Goal: Information Seeking & Learning: Learn about a topic

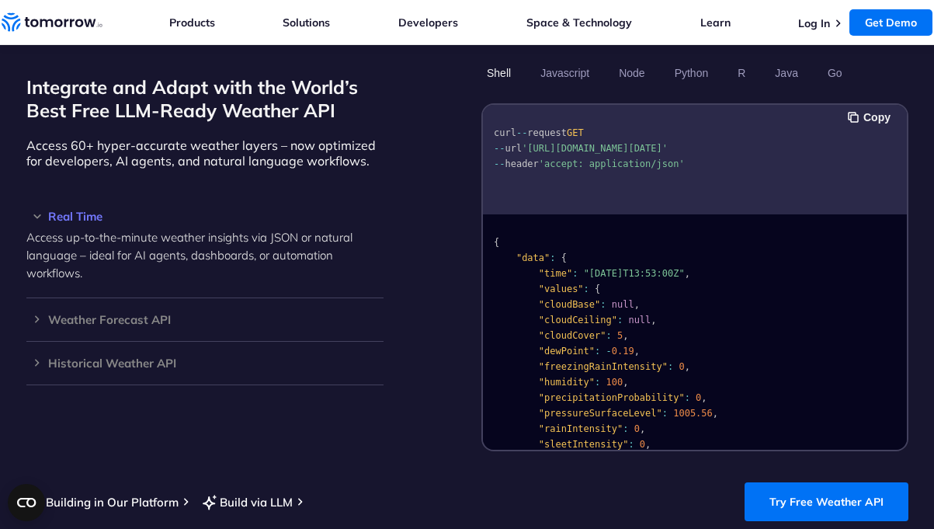
scroll to position [1340, 0]
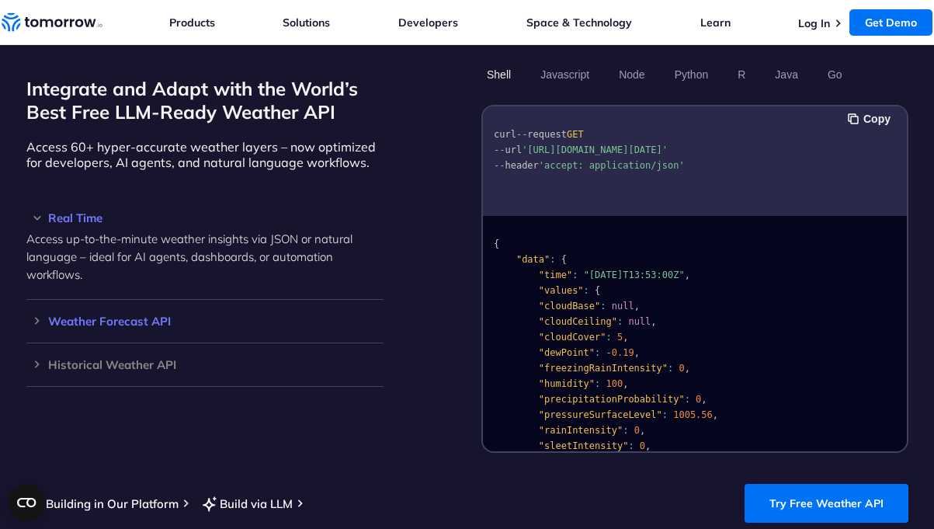
click at [140, 332] on div "Weather Forecast API Access ultra-accurate, hyperlocal data up to 14 days in th…" at bounding box center [204, 321] width 357 height 43
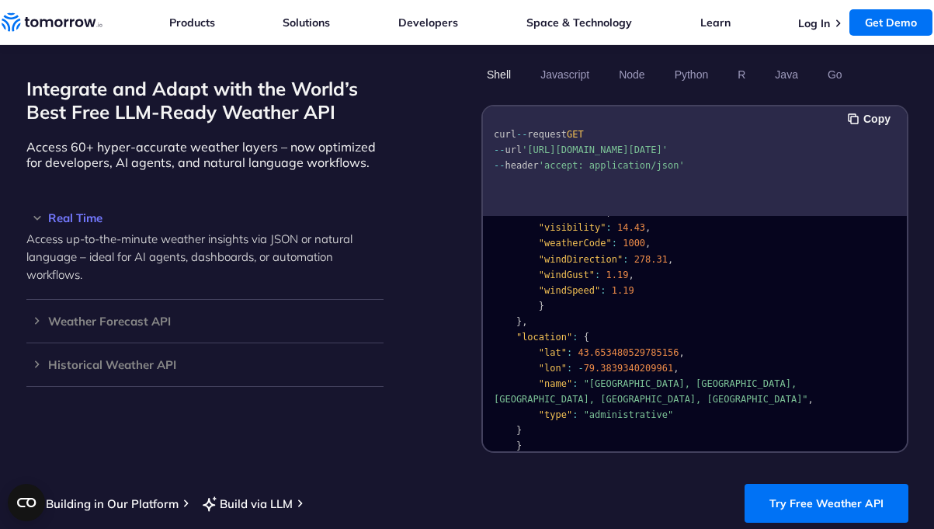
scroll to position [310, 0]
click at [34, 321] on h3 "Weather Forecast API" at bounding box center [204, 321] width 357 height 12
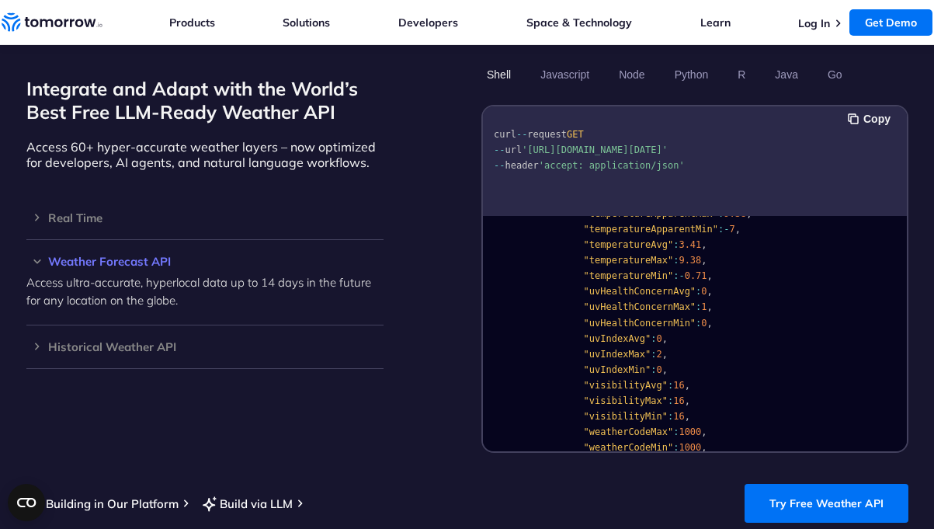
scroll to position [1823, 0]
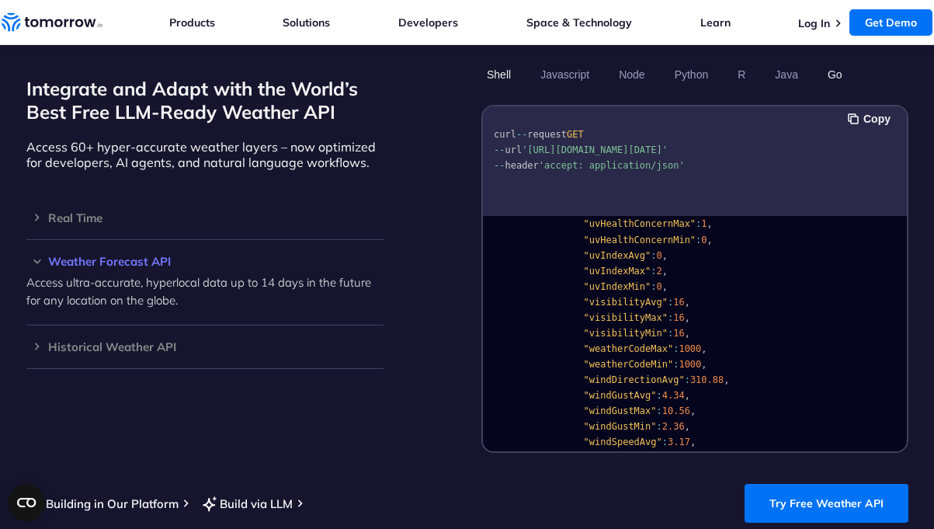
click at [833, 76] on button "Go" at bounding box center [834, 74] width 26 height 26
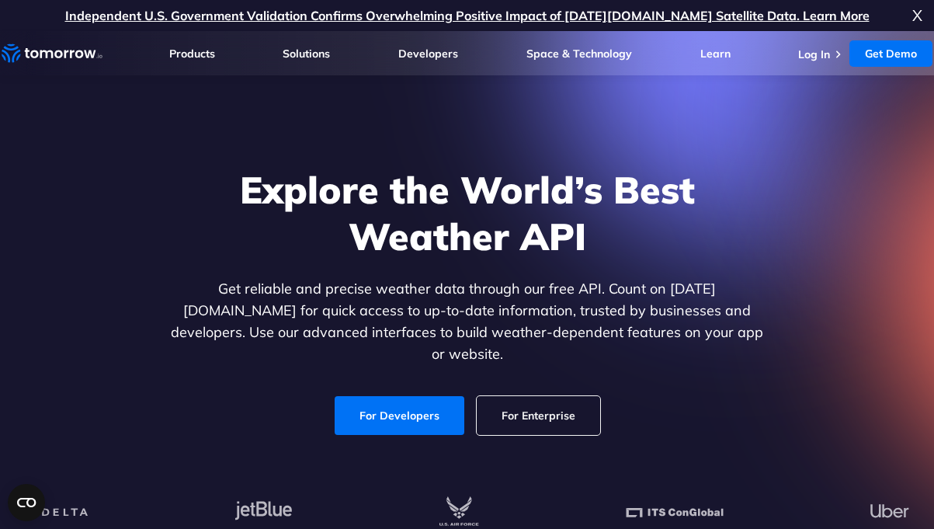
scroll to position [-7, 0]
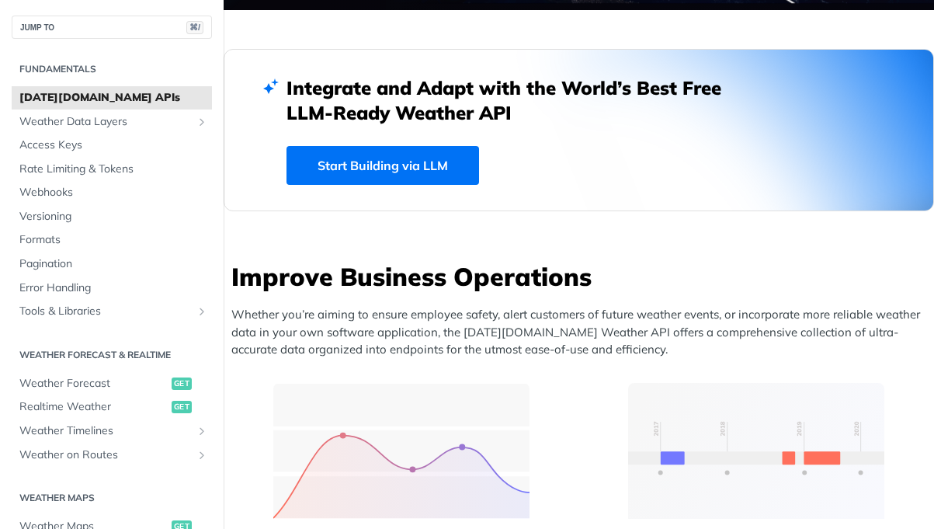
scroll to position [391, 0]
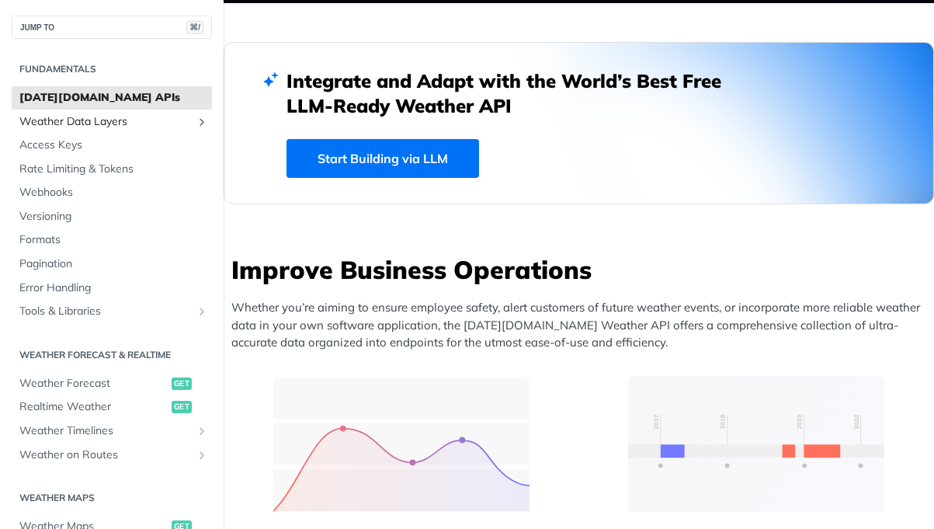
click at [109, 126] on span "Weather Data Layers" at bounding box center [105, 122] width 172 height 16
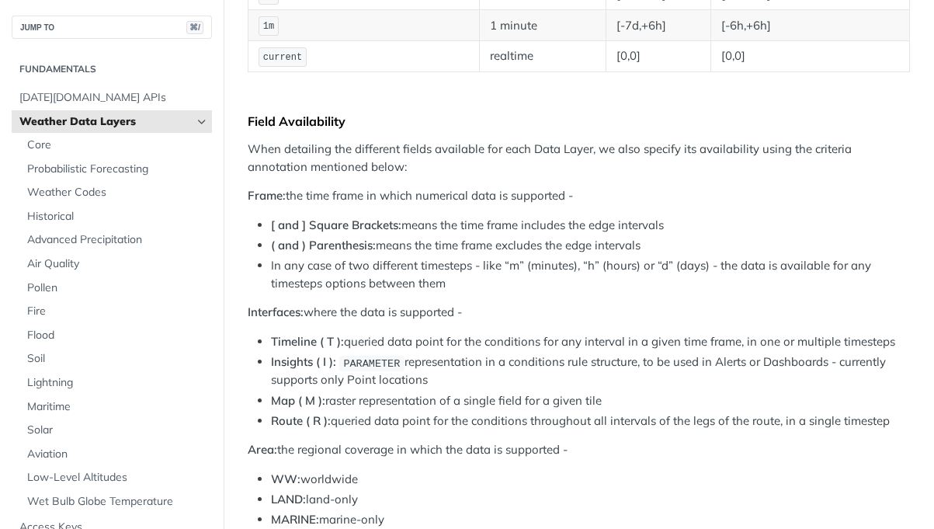
scroll to position [613, 0]
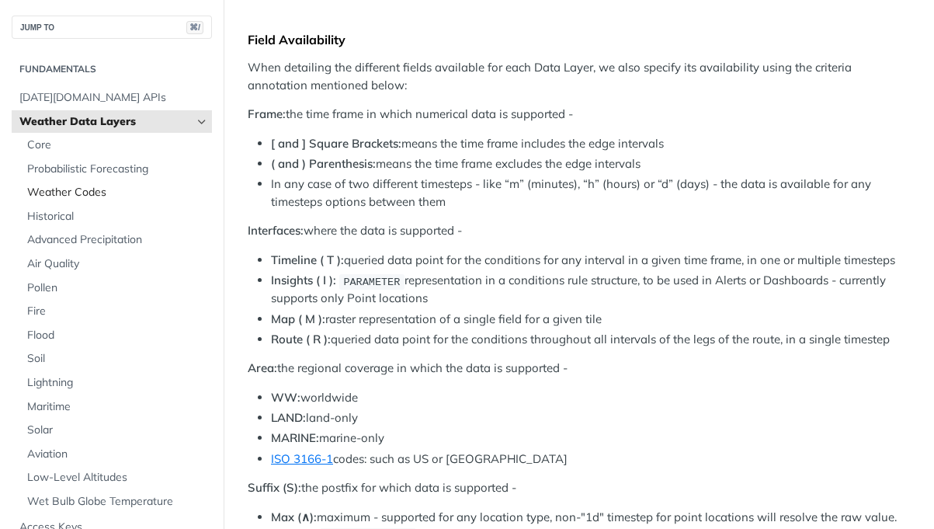
click at [73, 193] on span "Weather Codes" at bounding box center [117, 193] width 181 height 16
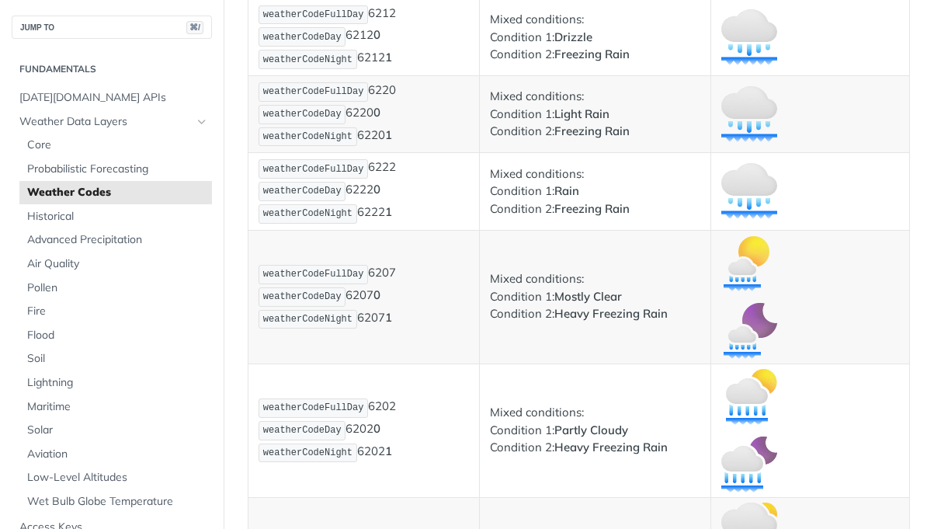
scroll to position [5982, 0]
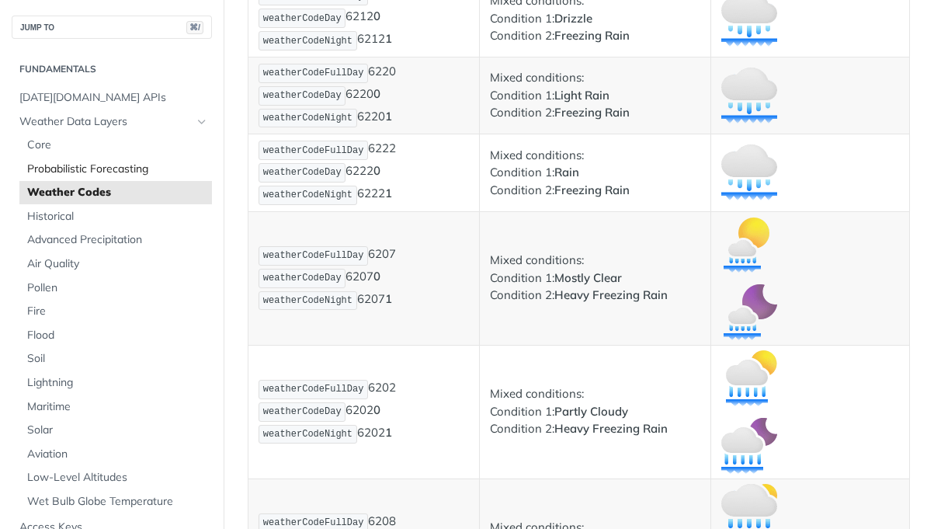
click at [130, 165] on span "Probabilistic Forecasting" at bounding box center [117, 169] width 181 height 16
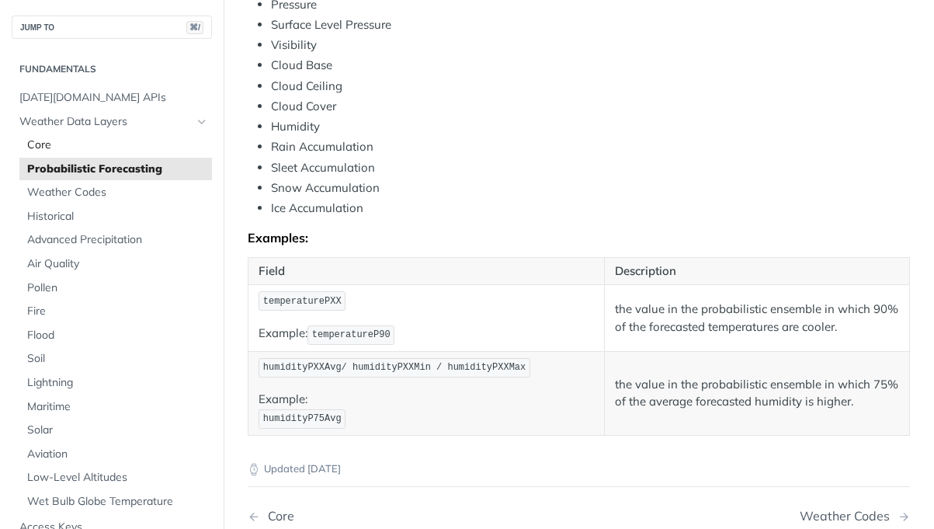
scroll to position [786, 0]
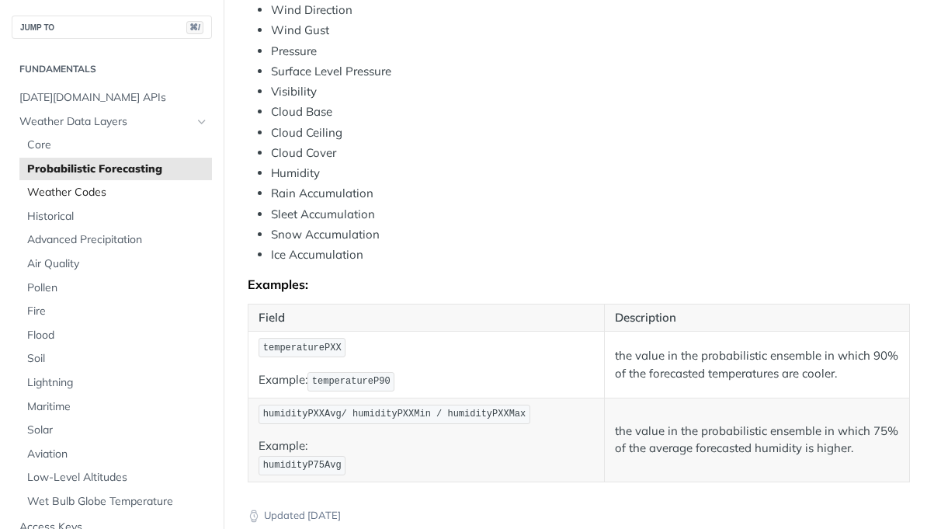
click at [88, 185] on span "Weather Codes" at bounding box center [117, 193] width 181 height 16
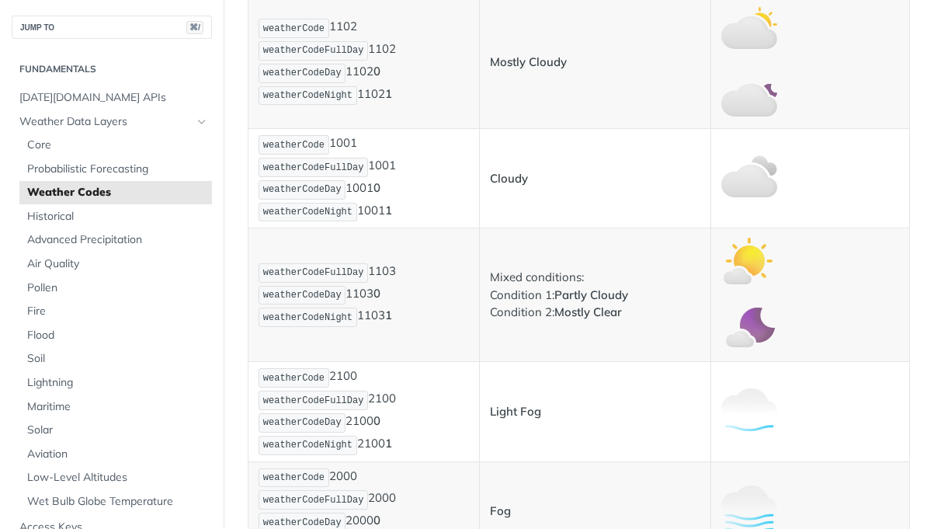
scroll to position [363, 0]
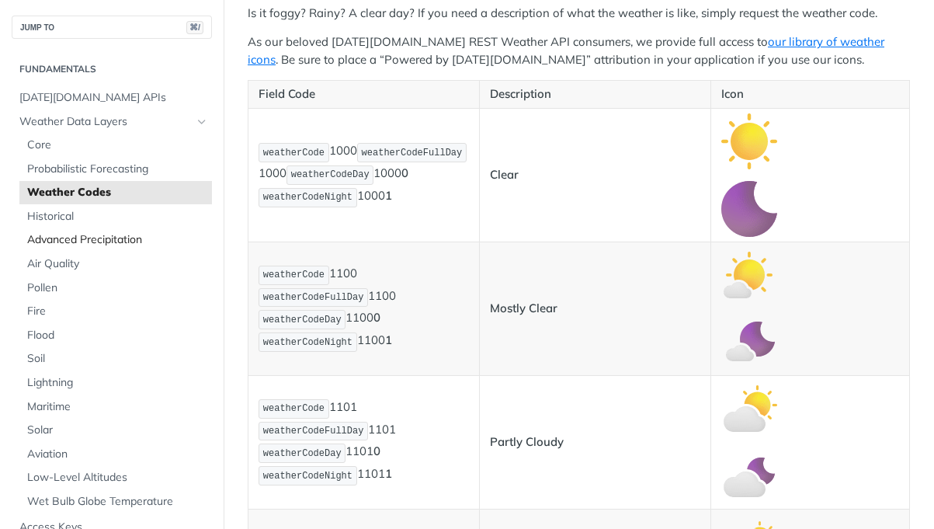
click at [99, 234] on span "Advanced Precipitation" at bounding box center [117, 240] width 181 height 16
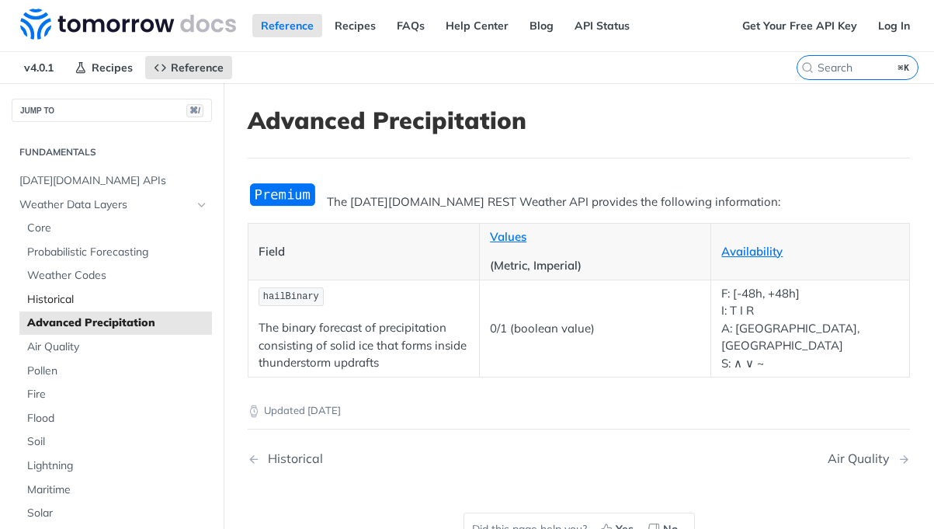
click at [106, 296] on span "Historical" at bounding box center [117, 300] width 181 height 16
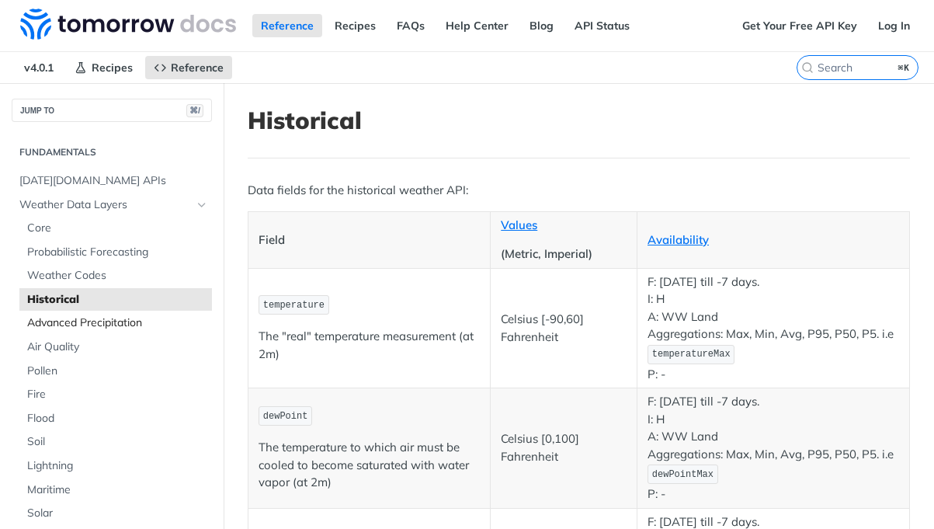
click at [88, 311] on link "Advanced Precipitation" at bounding box center [115, 322] width 192 height 23
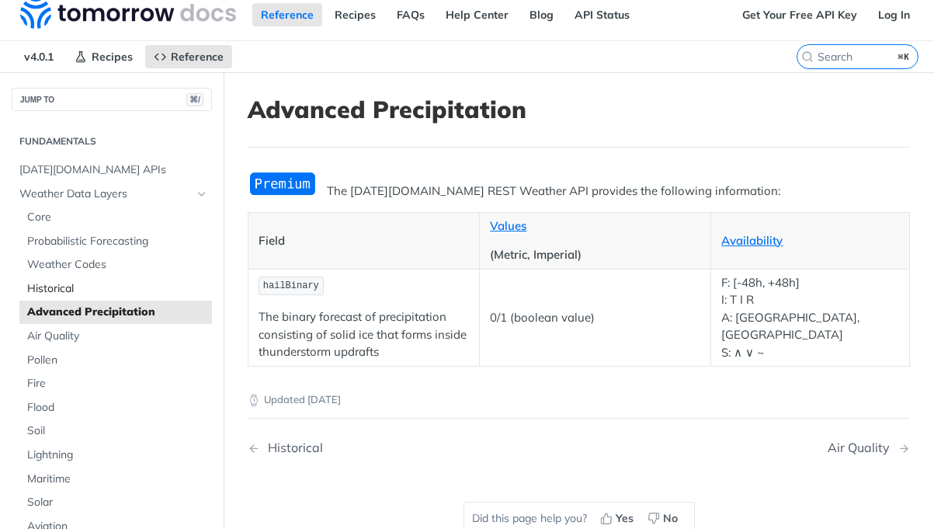
click at [78, 284] on span "Historical" at bounding box center [117, 289] width 181 height 16
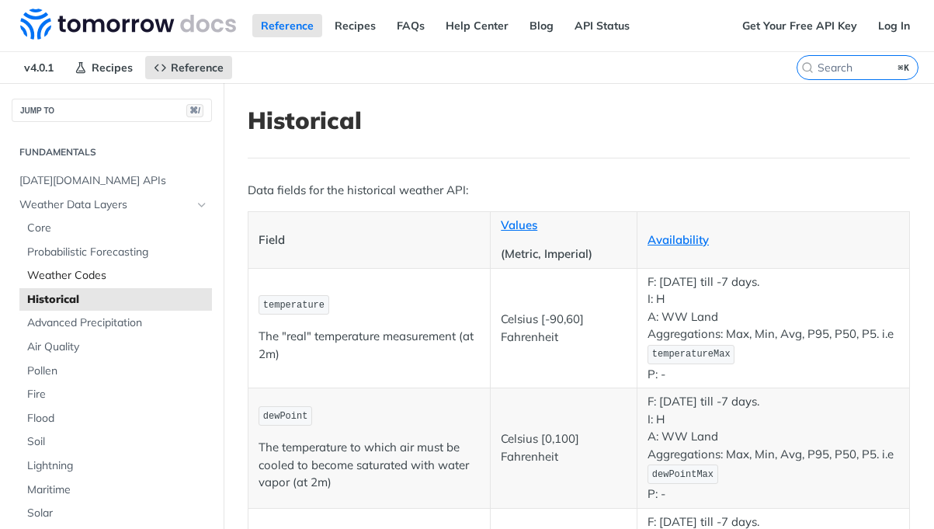
click at [94, 275] on span "Weather Codes" at bounding box center [117, 276] width 181 height 16
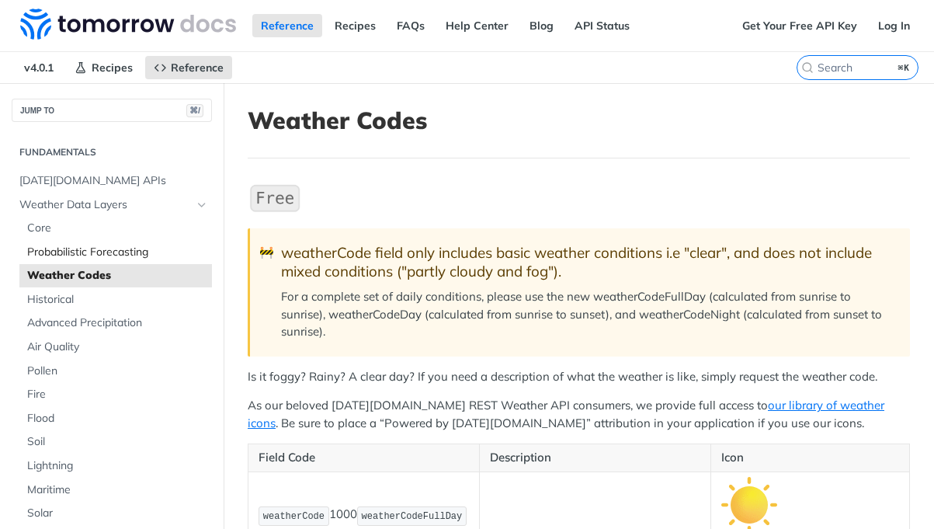
click at [110, 255] on span "Probabilistic Forecasting" at bounding box center [117, 252] width 181 height 16
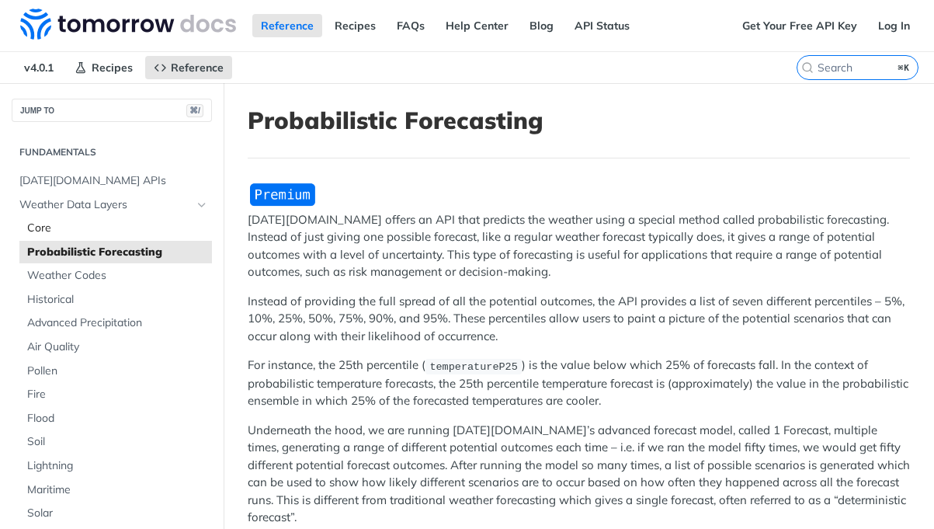
click at [61, 227] on span "Core" at bounding box center [117, 228] width 181 height 16
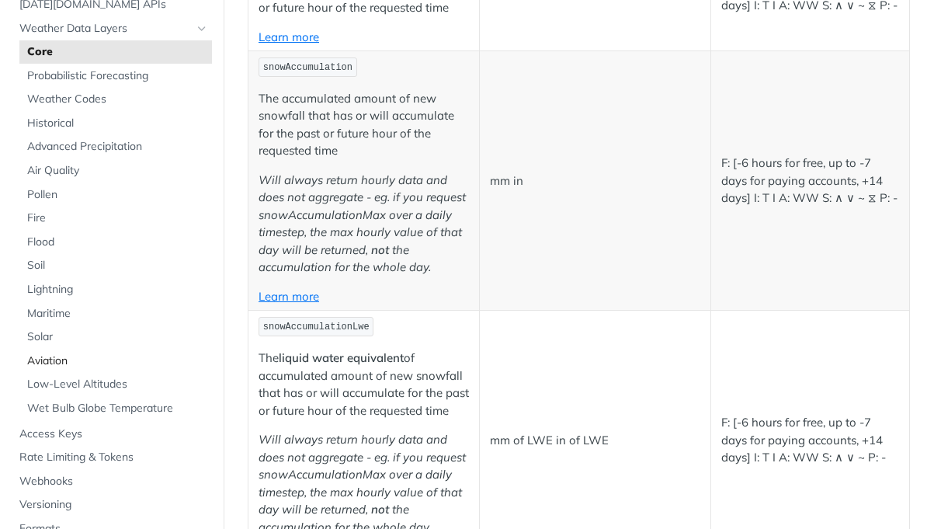
scroll to position [113, 0]
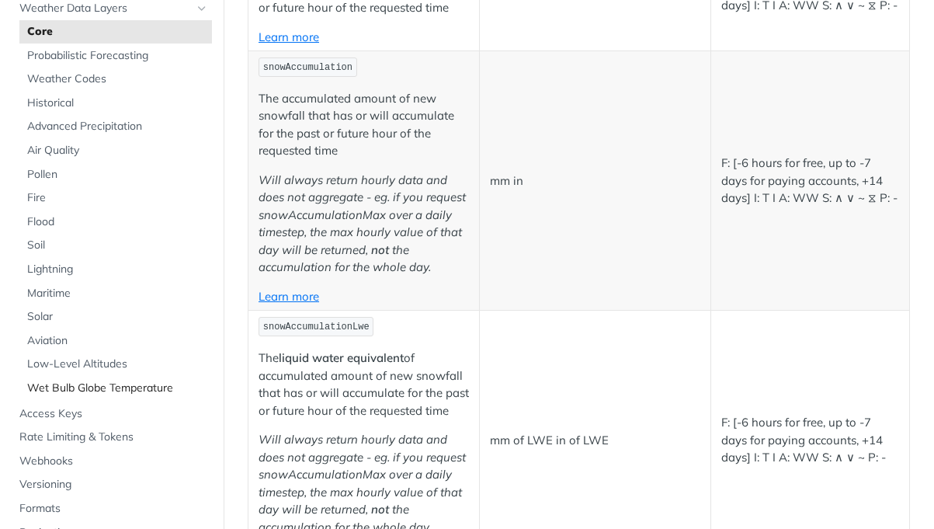
click at [114, 380] on span "Wet Bulb Globe Temperature" at bounding box center [117, 388] width 181 height 16
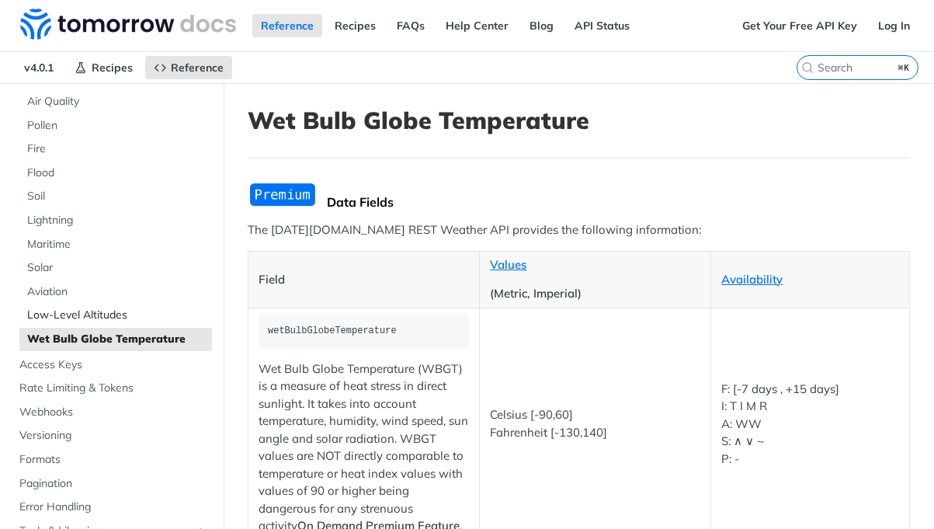
scroll to position [341, 0]
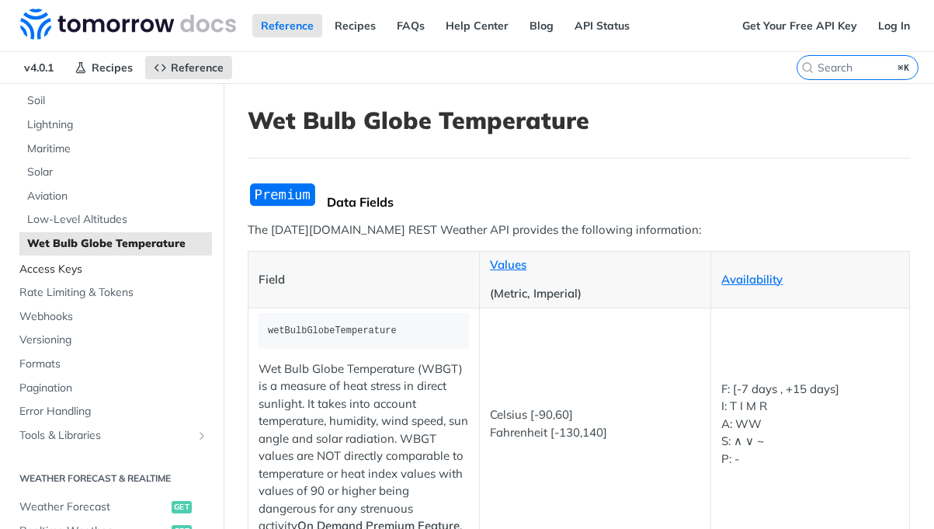
click at [69, 262] on span "Access Keys" at bounding box center [113, 270] width 189 height 16
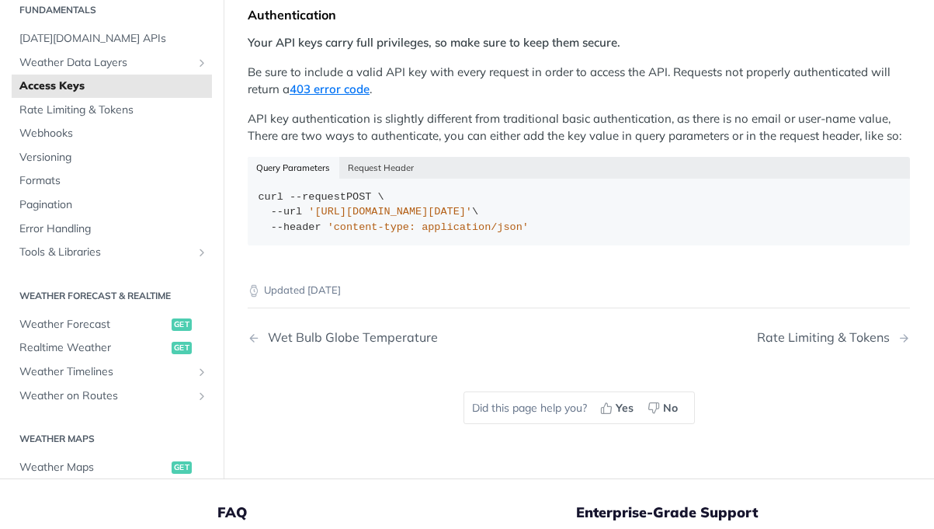
scroll to position [12, 0]
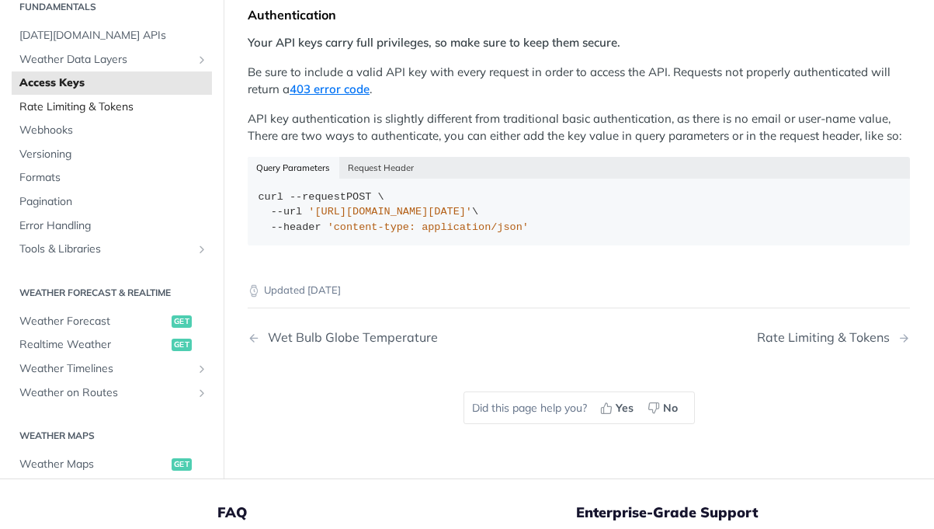
click at [125, 99] on span "Rate Limiting & Tokens" at bounding box center [113, 107] width 189 height 16
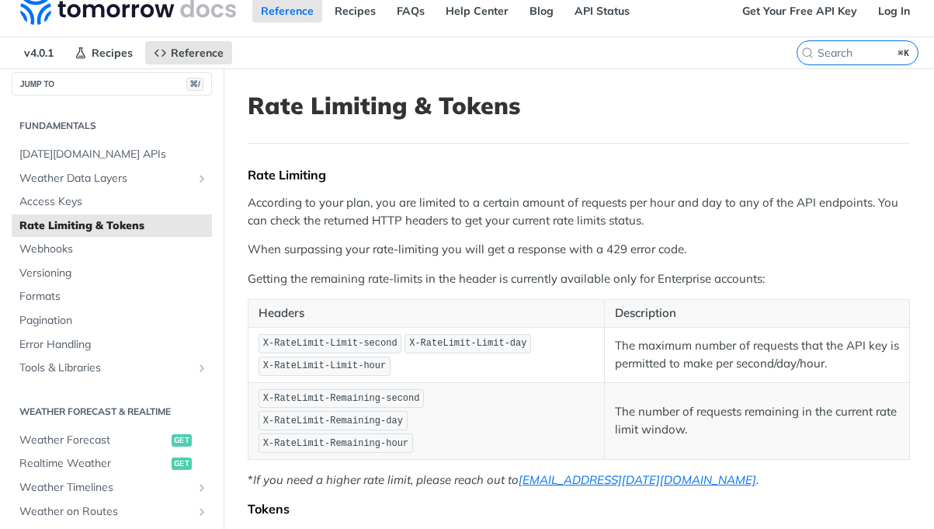
scroll to position [17, 0]
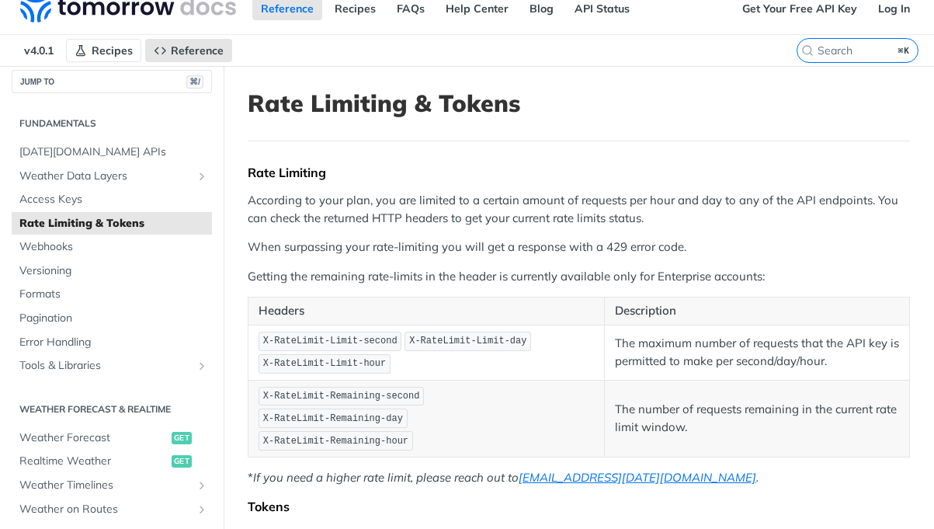
click at [119, 54] on span "Recipes" at bounding box center [112, 50] width 41 height 14
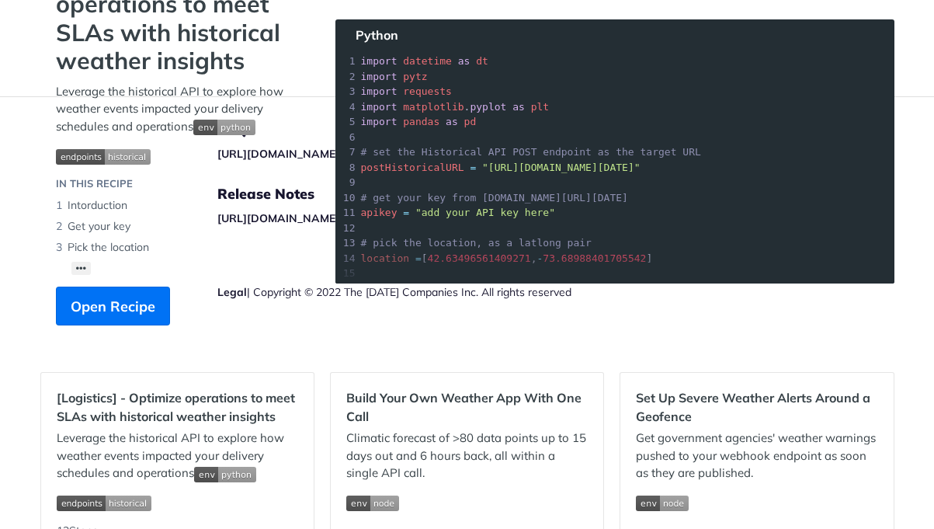
scroll to position [151, 0]
